Goal: Transaction & Acquisition: Purchase product/service

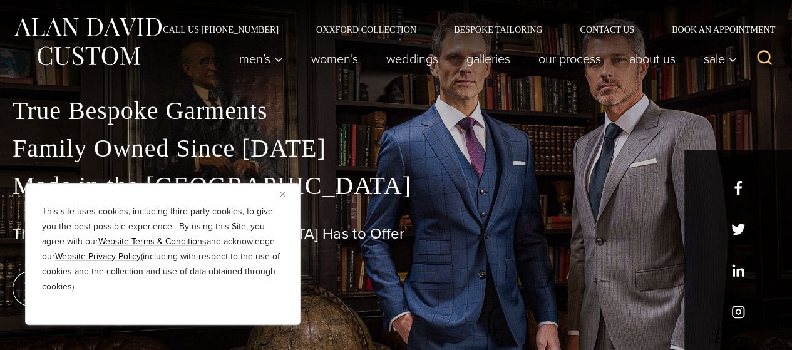
click at [282, 189] on button "Close" at bounding box center [287, 193] width 15 height 15
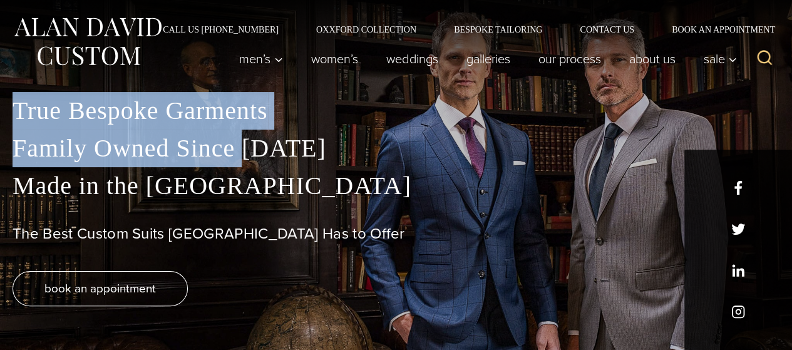
drag, startPoint x: 44, startPoint y: 114, endPoint x: 241, endPoint y: 146, distance: 199.7
click at [241, 146] on div "True Bespoke Garments Family Owned Since 1913 Made in the United States The Bes…" at bounding box center [396, 221] width 792 height 258
click at [241, 146] on p "True Bespoke Garments Family Owned Since 1913 Made in the United States" at bounding box center [396, 148] width 767 height 113
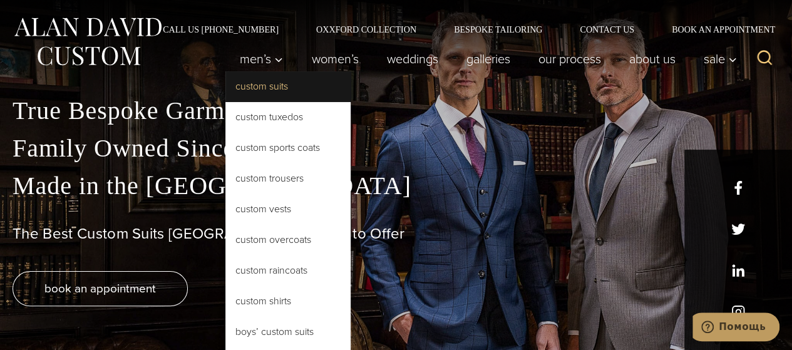
click at [285, 94] on link "Custom Suits" at bounding box center [287, 86] width 125 height 30
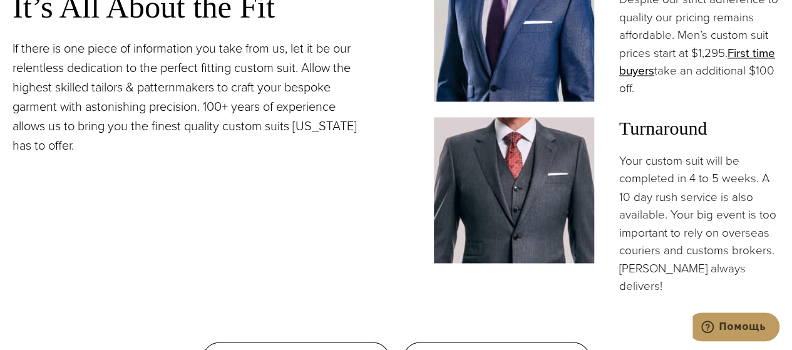
scroll to position [1001, 0]
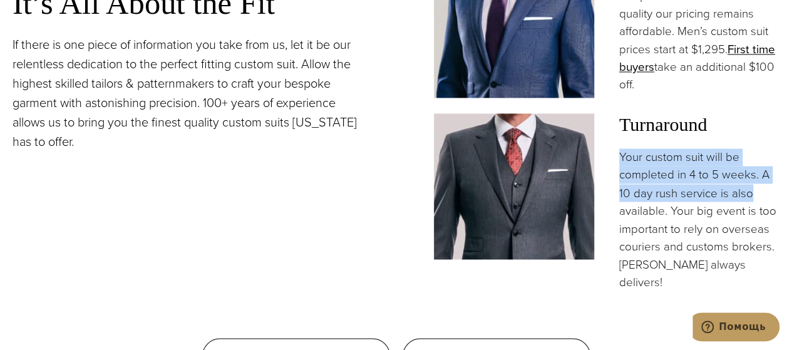
drag, startPoint x: 617, startPoint y: 162, endPoint x: 784, endPoint y: 195, distance: 170.2
click at [755, 200] on p "Your custom suit will be completed in 4 to 5 weeks. A 10 day rush service is al…" at bounding box center [699, 219] width 160 height 143
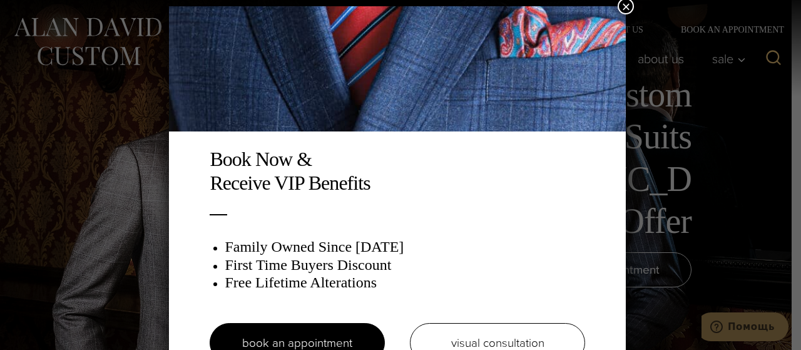
scroll to position [6, 0]
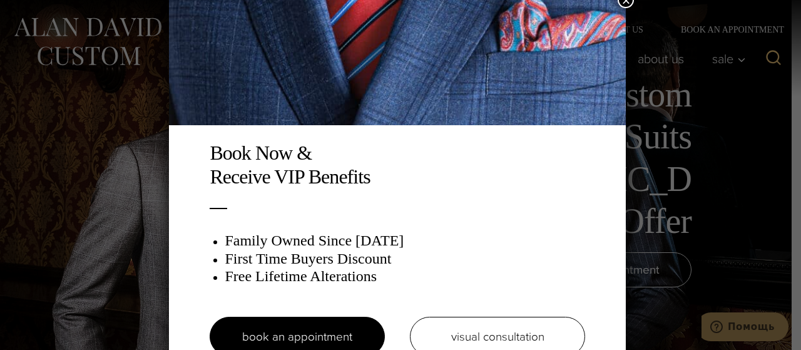
click at [262, 135] on div "Book Now & Receive VIP Benefits Family Owned Since 1913 First Time Buyers Disco…" at bounding box center [397, 184] width 457 height 369
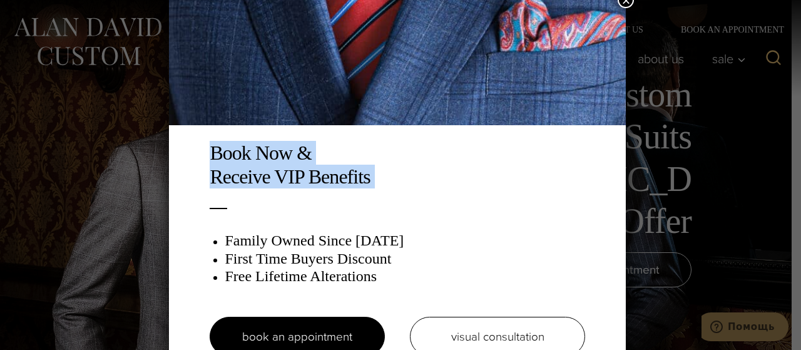
drag, startPoint x: 195, startPoint y: 158, endPoint x: 360, endPoint y: 210, distance: 173.4
click at [360, 210] on div "Book Now & Receive VIP Benefits Family Owned Since 1913 First Time Buyers Disco…" at bounding box center [397, 184] width 457 height 369
click at [360, 210] on div "Book Now & Receive VIP Benefits Family Owned Since 1913 First Time Buyers Disco…" at bounding box center [397, 255] width 400 height 228
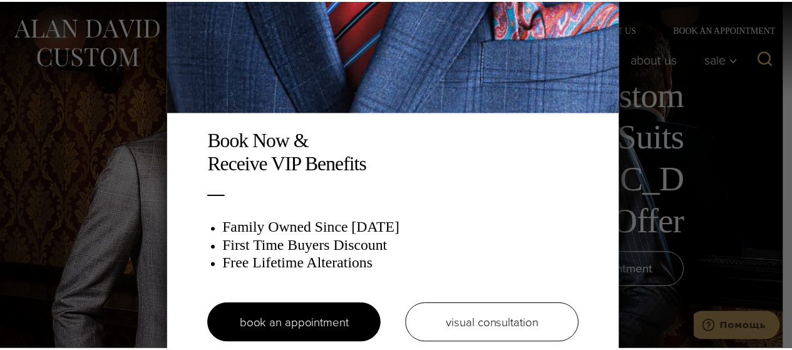
scroll to position [24, 0]
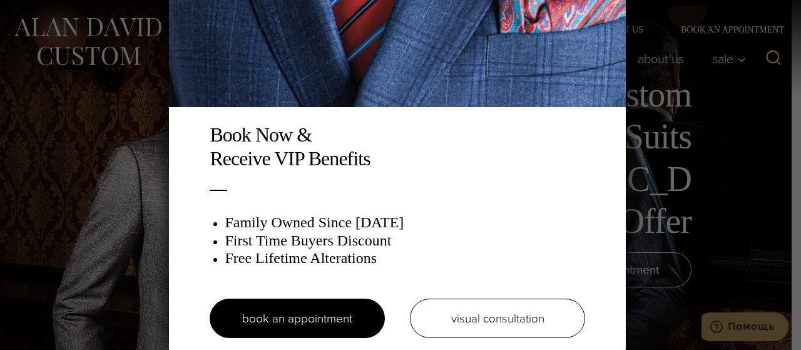
click at [690, 187] on div "Book Now & Receive VIP Benefits Family Owned Since 1913 First Time Buyers Disco…" at bounding box center [400, 175] width 801 height 350
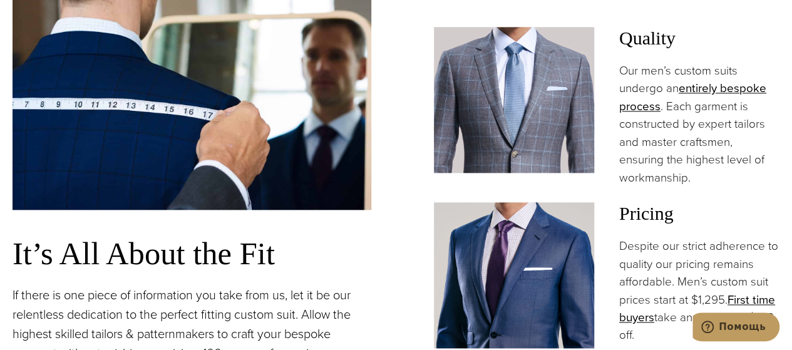
scroll to position [939, 0]
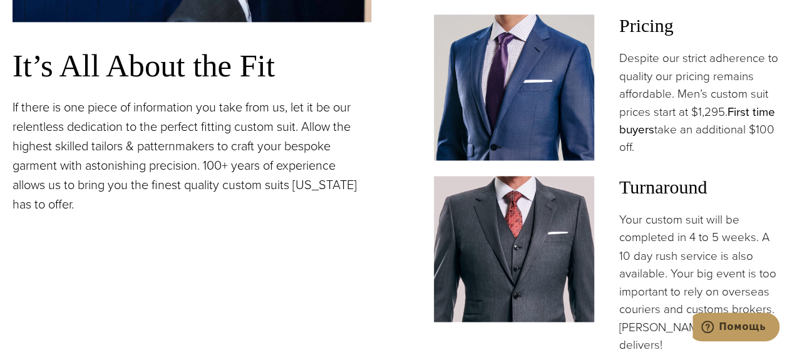
click at [642, 133] on link "First time buyers" at bounding box center [697, 120] width 156 height 35
